Goal: Task Accomplishment & Management: Use online tool/utility

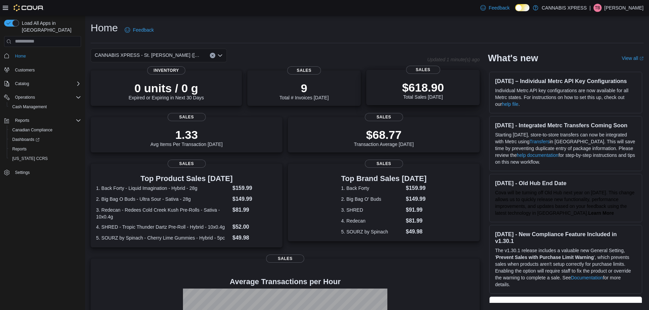
click at [429, 67] on span "Sales" at bounding box center [423, 70] width 34 height 8
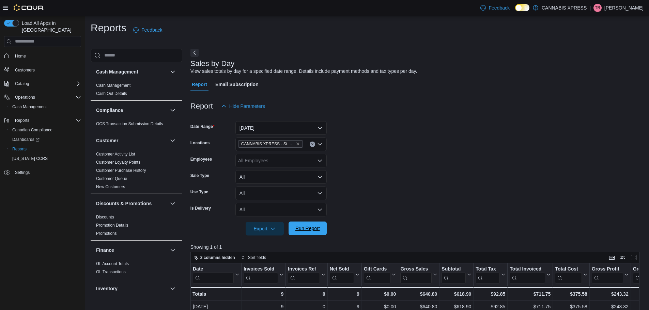
click at [301, 227] on span "Run Report" at bounding box center [307, 228] width 25 height 7
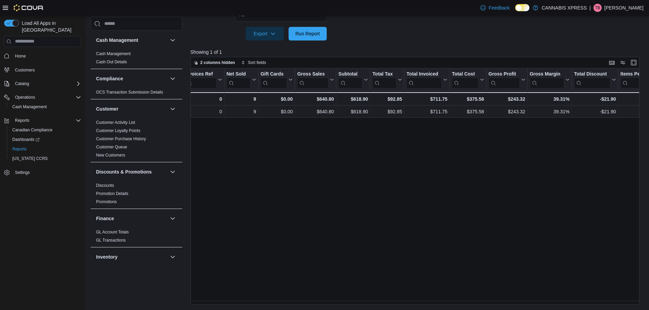
scroll to position [0, 102]
